Goal: Complete application form

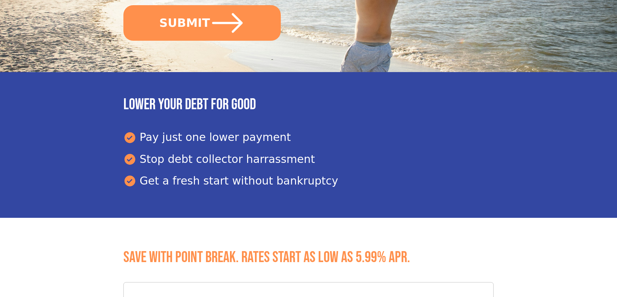
scroll to position [93, 0]
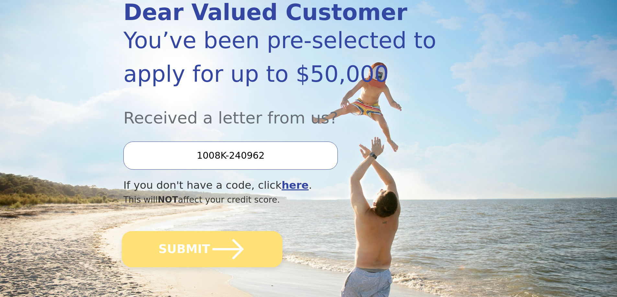
click at [230, 253] on icon "submit" at bounding box center [228, 250] width 36 height 36
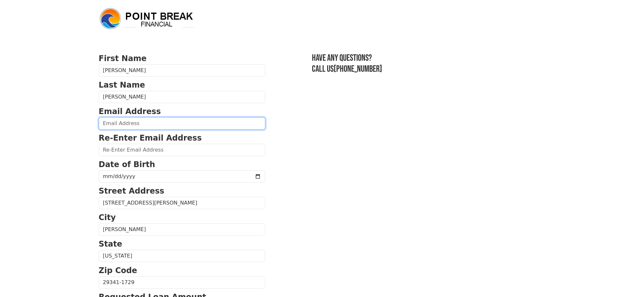
click at [202, 123] on input "email" at bounding box center [182, 123] width 166 height 12
drag, startPoint x: 171, startPoint y: 123, endPoint x: 103, endPoint y: 124, distance: 68.0
click at [103, 124] on input "smithterell1974@gmail.com" at bounding box center [182, 123] width 166 height 12
type input "smithterell1974@gmail.com"
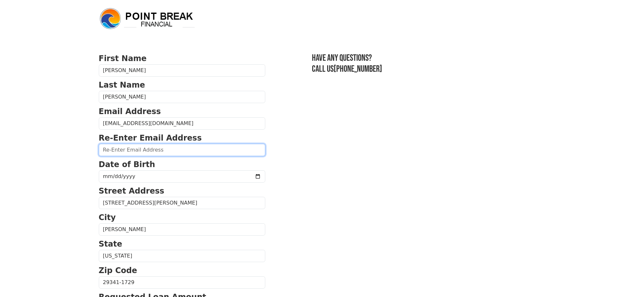
click at [131, 151] on input "email" at bounding box center [182, 150] width 166 height 12
paste input "smithterell1974@gmail.com"
type input "smithterell1974@gmail.com"
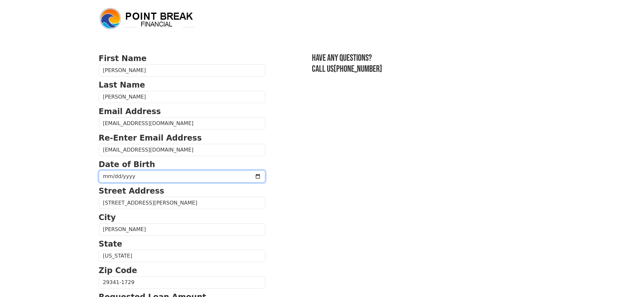
click at [148, 178] on input "date" at bounding box center [182, 177] width 166 height 12
click at [240, 179] on input "date" at bounding box center [182, 177] width 166 height 12
type input "1974-12-01"
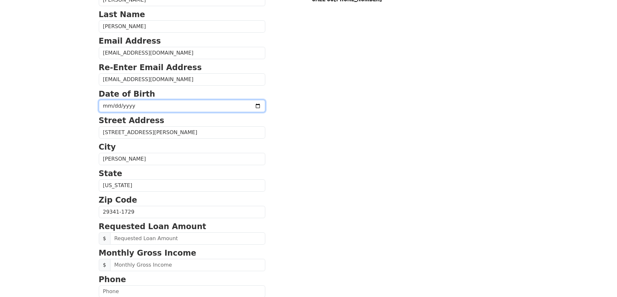
scroll to position [97, 0]
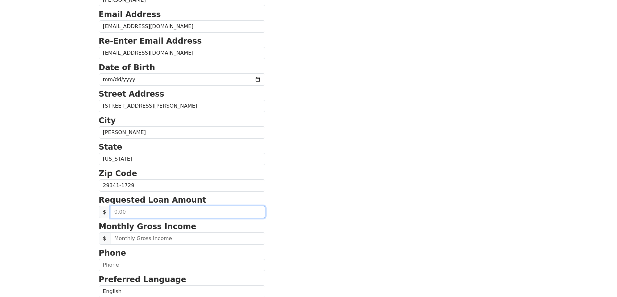
click at [180, 211] on input "text" at bounding box center [187, 212] width 155 height 12
type input "20,000.00"
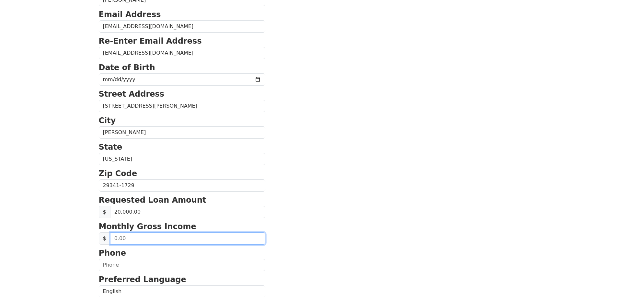
click at [176, 237] on input "text" at bounding box center [187, 239] width 155 height 12
type input "5,600.00"
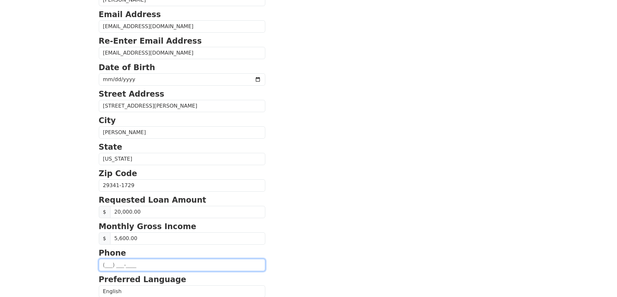
click at [175, 268] on input "text" at bounding box center [182, 265] width 166 height 12
type input "(864) 492-7539"
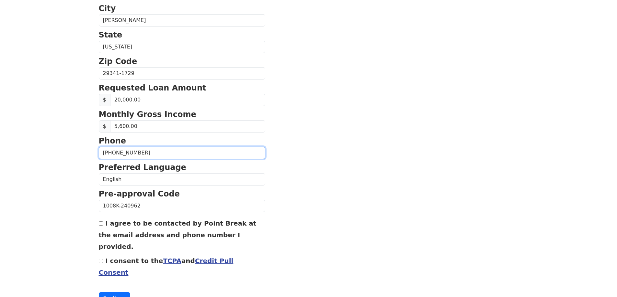
scroll to position [218, 0]
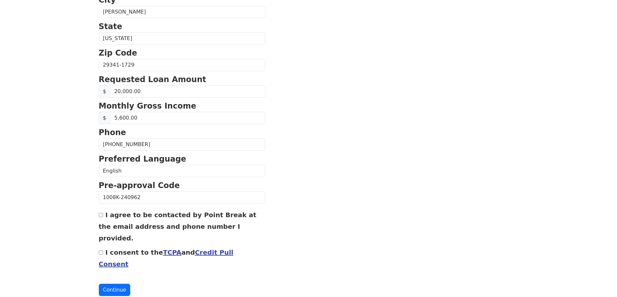
click at [103, 214] on div "I agree to be contacted by Point Break at the email address and phone number I …" at bounding box center [182, 226] width 166 height 35
click at [103, 216] on input "I agree to be contacted by Point Break at the email address and phone number I …" at bounding box center [101, 215] width 4 height 4
checkbox input "true"
click at [102, 251] on input "I consent to the TCPA and Credit Pull Consent" at bounding box center [101, 253] width 4 height 4
checkbox input "true"
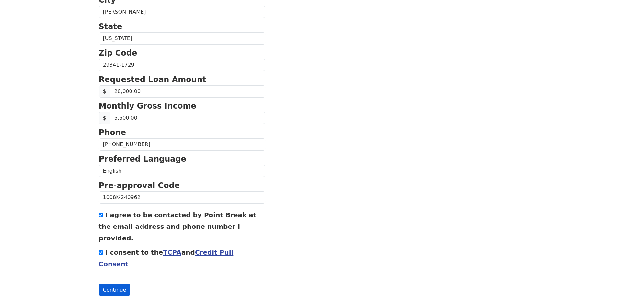
click at [121, 284] on button "Continue" at bounding box center [115, 290] width 32 height 12
